Goal: Task Accomplishment & Management: Use online tool/utility

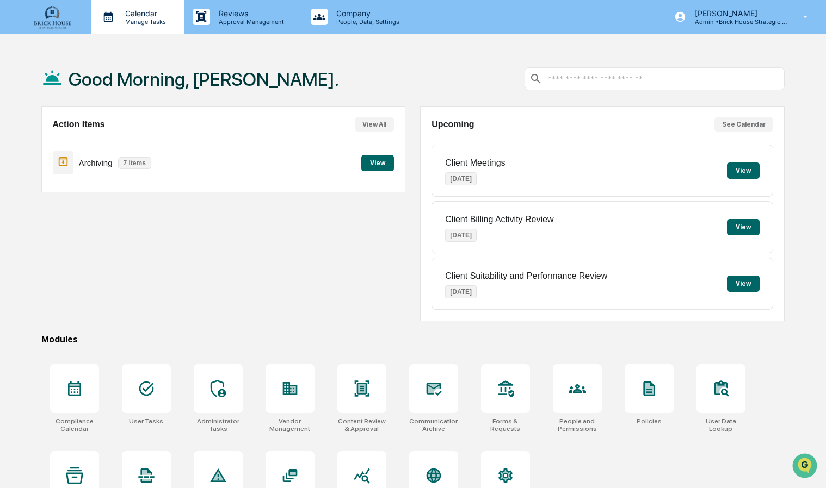
click at [145, 22] on p "Manage Tasks" at bounding box center [143, 22] width 55 height 8
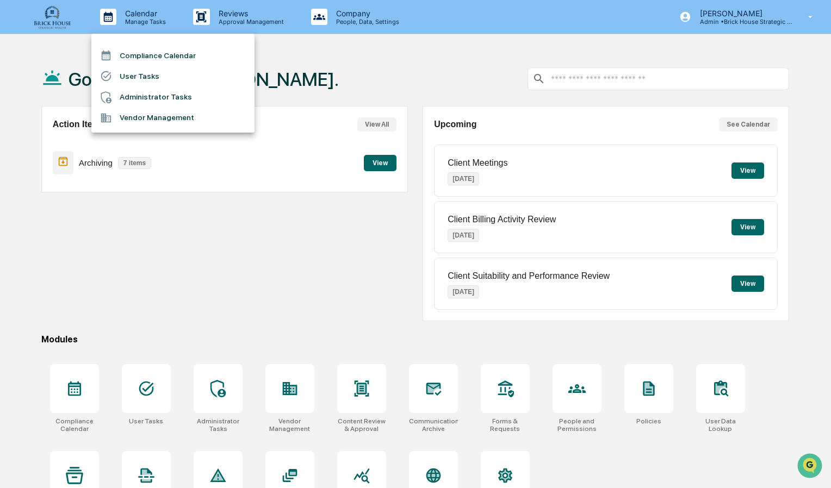
click at [142, 49] on li "Compliance Calendar" at bounding box center [172, 55] width 163 height 21
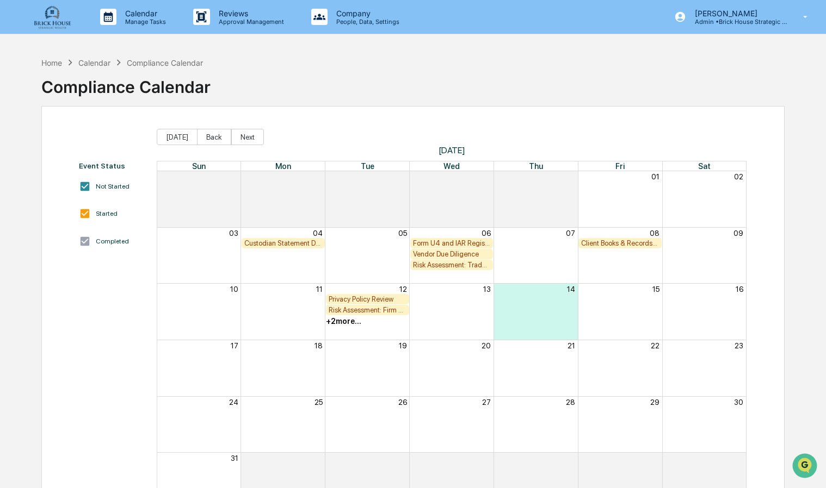
click at [284, 244] on div "Custodian Statement Delivery Review" at bounding box center [283, 243] width 78 height 8
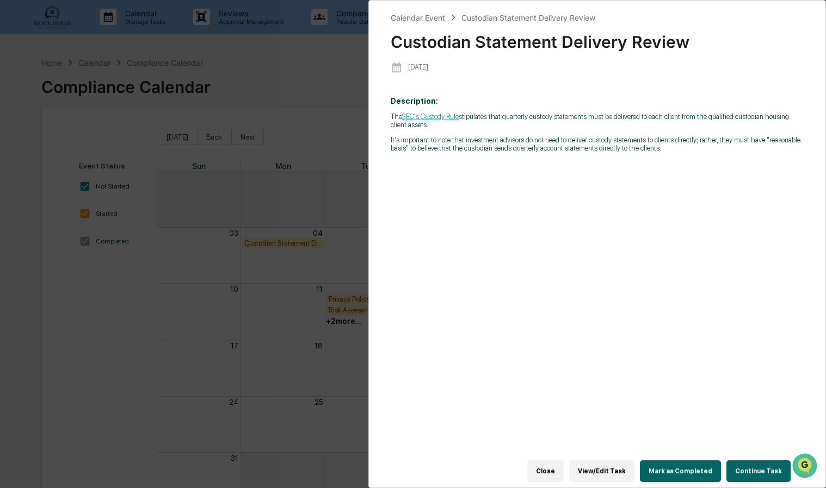
click at [556, 463] on button "Close" at bounding box center [545, 472] width 36 height 22
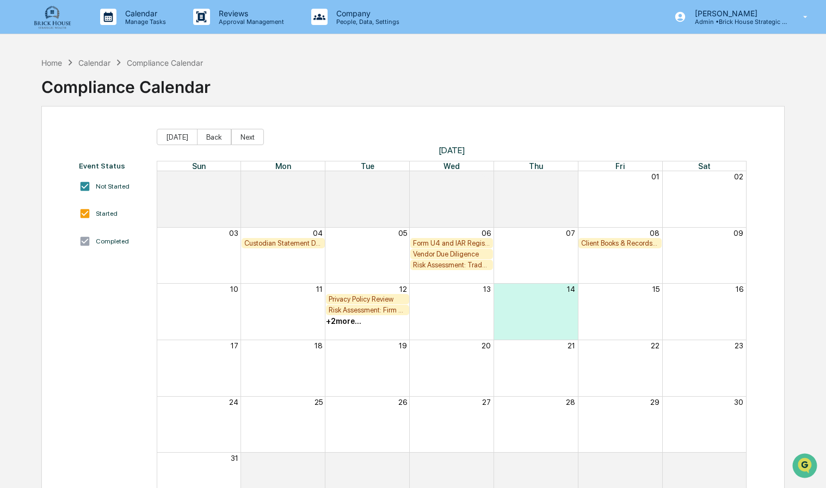
click at [346, 321] on div "+ 2 more..." at bounding box center [343, 321] width 35 height 9
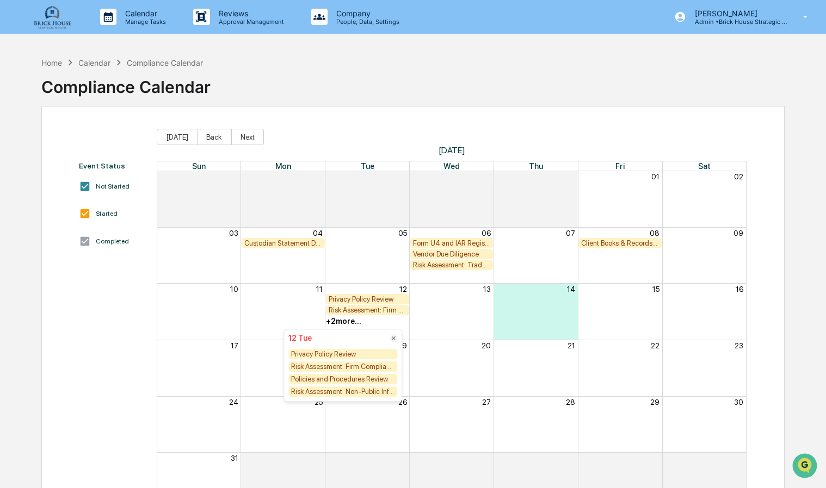
click at [357, 299] on div "Privacy Policy Review" at bounding box center [367, 299] width 78 height 8
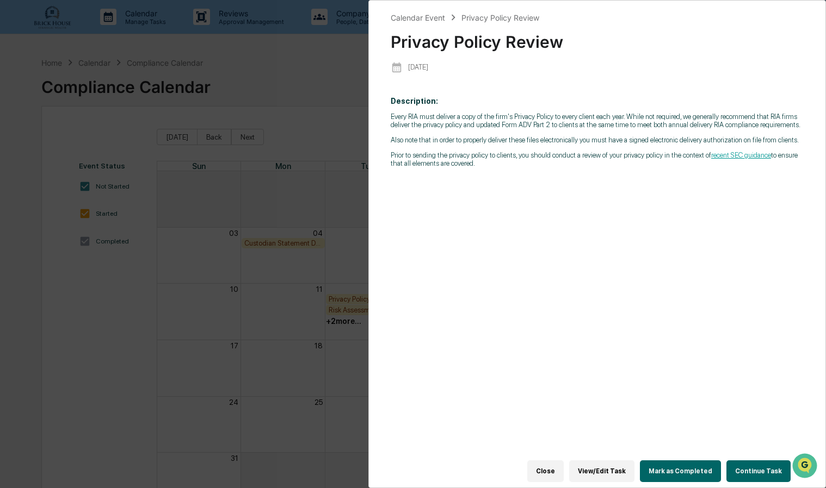
drag, startPoint x: 294, startPoint y: 349, endPoint x: 325, endPoint y: 358, distance: 31.7
click at [294, 349] on div "Calendar Event Privacy Policy Review Privacy Policy Review [DATE] Description: …" at bounding box center [413, 244] width 826 height 488
